Goal: Task Accomplishment & Management: Complete application form

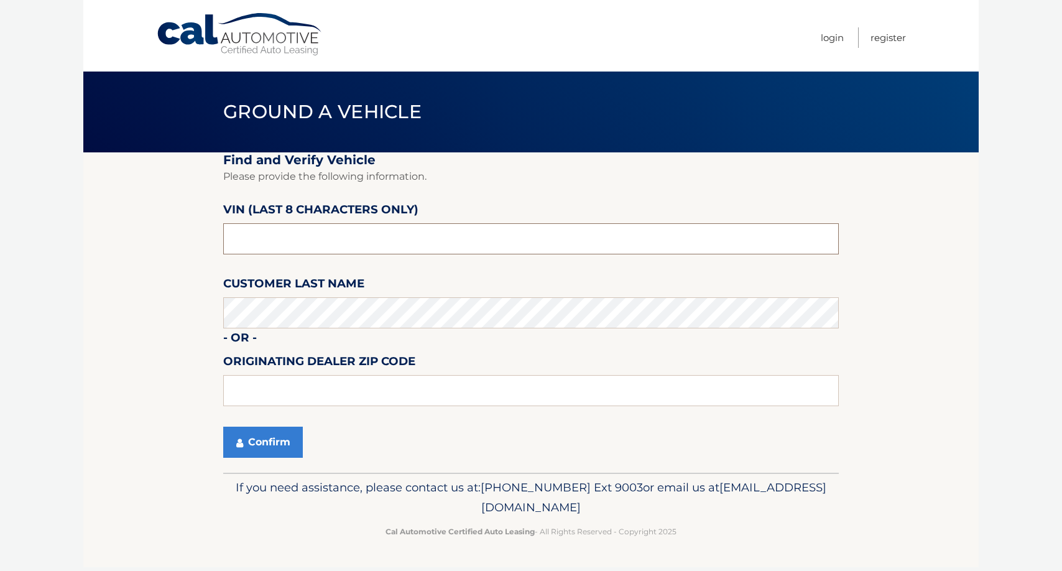
click at [284, 239] on input "text" at bounding box center [531, 238] width 616 height 31
type input "P3123646"
click at [274, 437] on button "Confirm" at bounding box center [263, 442] width 80 height 31
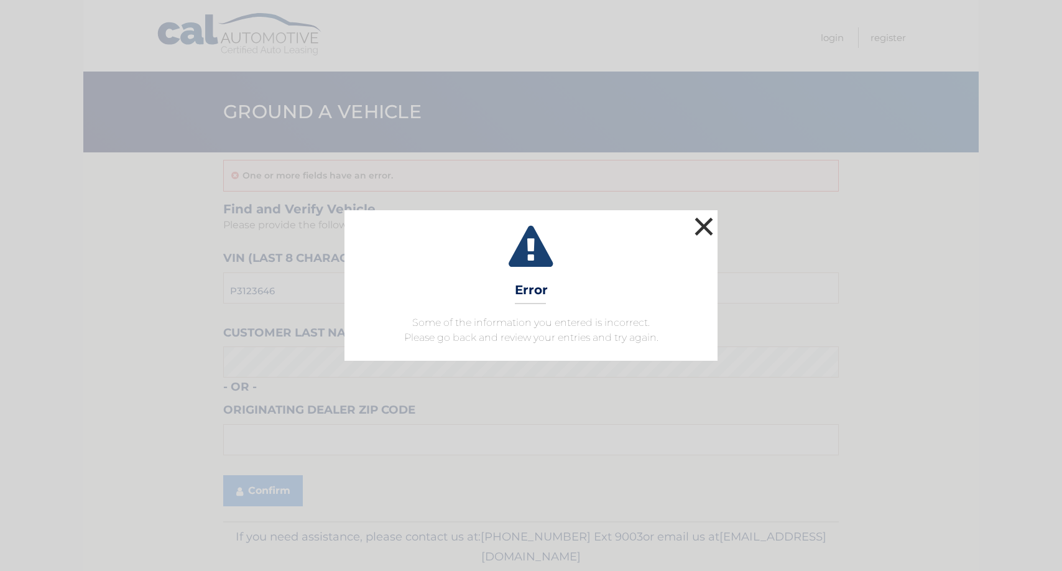
click at [708, 228] on button "×" at bounding box center [704, 226] width 25 height 25
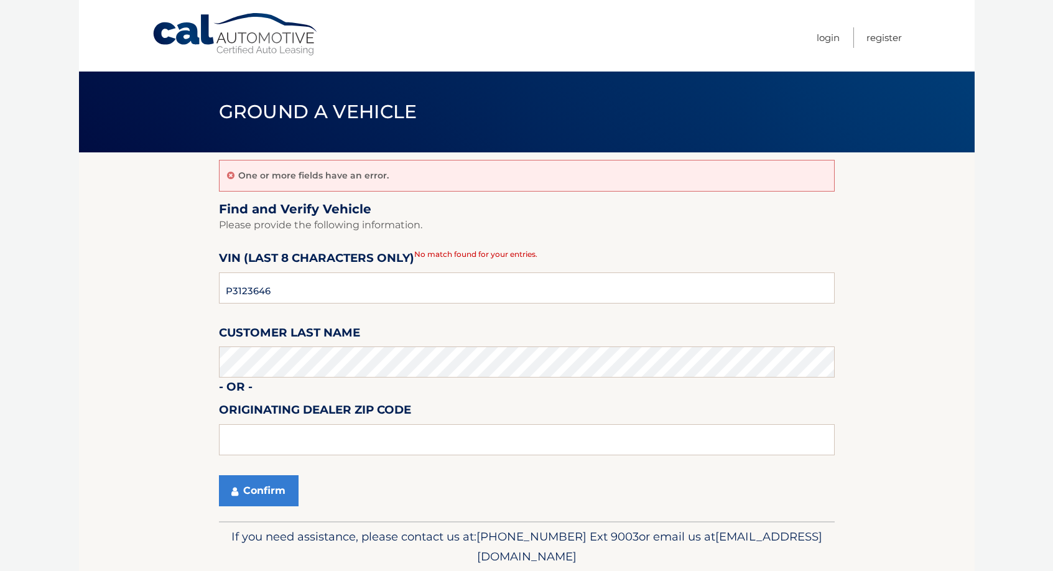
drag, startPoint x: 1031, startPoint y: 1, endPoint x: 937, endPoint y: 415, distance: 424.7
click at [937, 415] on section "One or more fields have an error. Find and Verify Vehicle Please provide the fo…" at bounding box center [526, 336] width 895 height 369
